Goal: Transaction & Acquisition: Purchase product/service

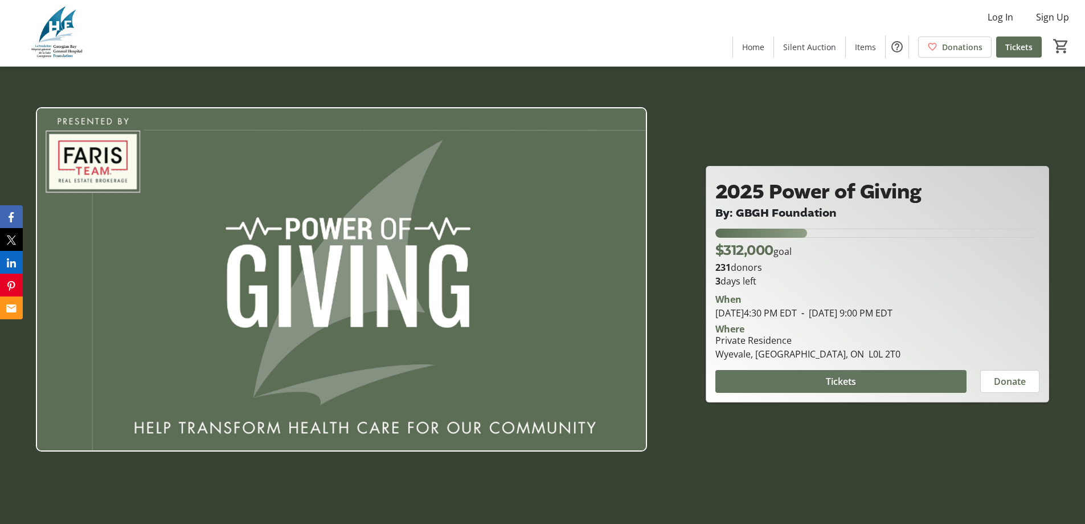
click at [772, 382] on span at bounding box center [841, 380] width 251 height 27
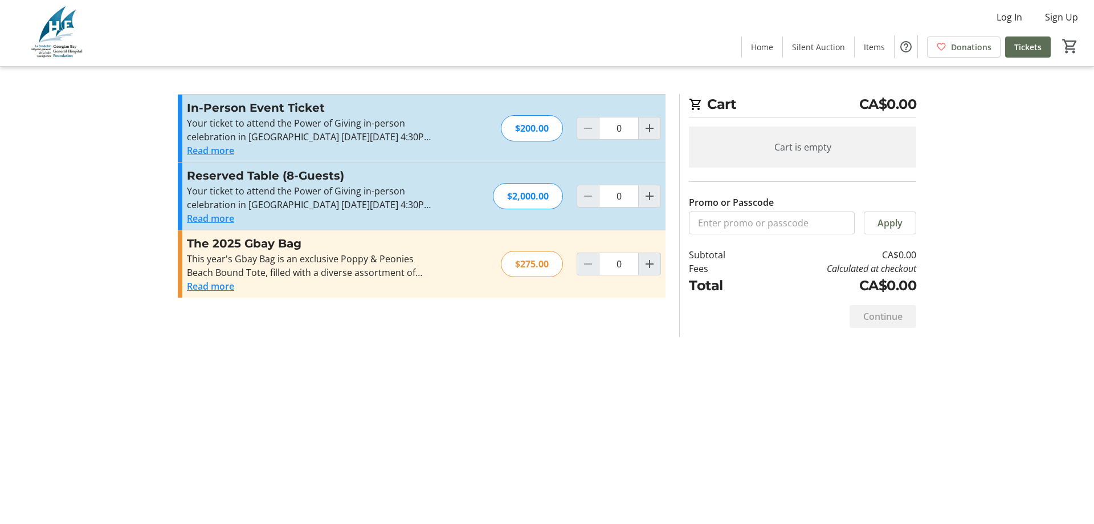
click at [202, 142] on p "Your ticket to attend the Power of Giving in-person celebration in [GEOGRAPHIC_…" at bounding box center [311, 129] width 249 height 27
click at [202, 156] on button "Read more" at bounding box center [210, 151] width 47 height 14
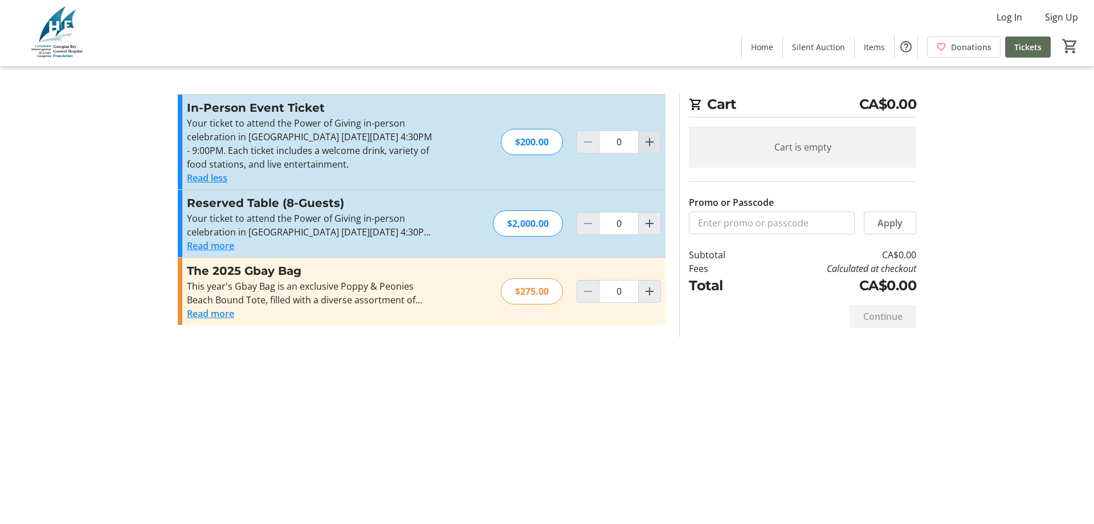
click at [653, 137] on mat-icon "Increment by one" at bounding box center [650, 142] width 14 height 14
type input "1"
